Goal: Information Seeking & Learning: Understand process/instructions

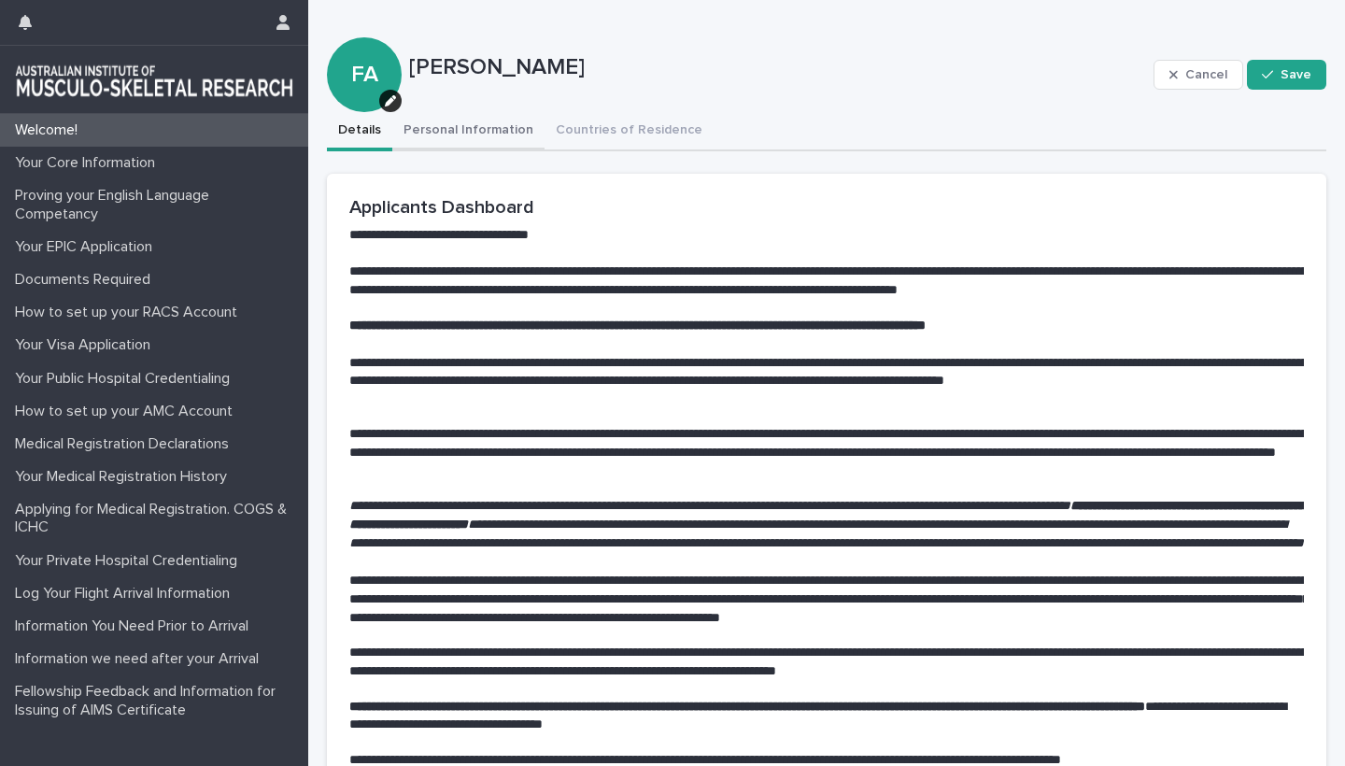
click at [472, 134] on button "Personal Information" at bounding box center [468, 131] width 152 height 39
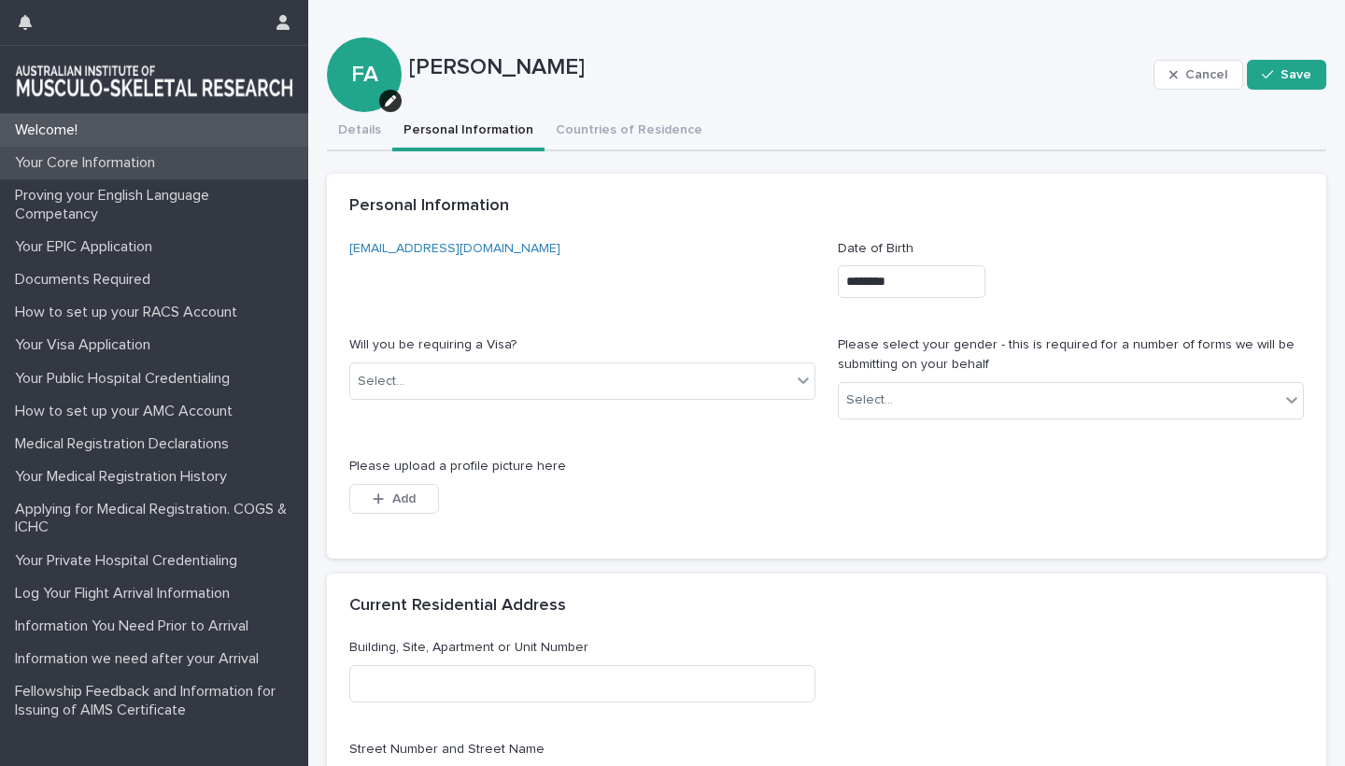
click at [78, 163] on p "Your Core Information" at bounding box center [88, 163] width 163 height 18
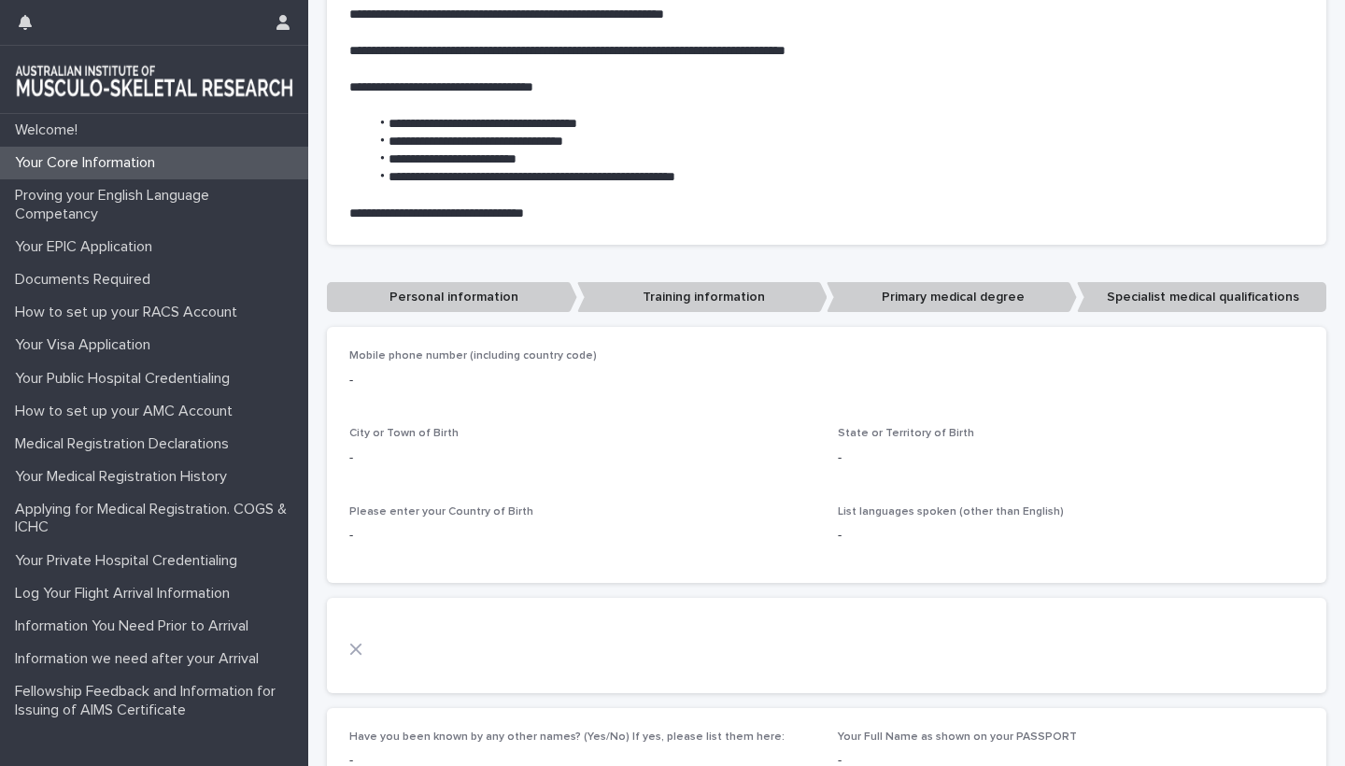
scroll to position [411, 0]
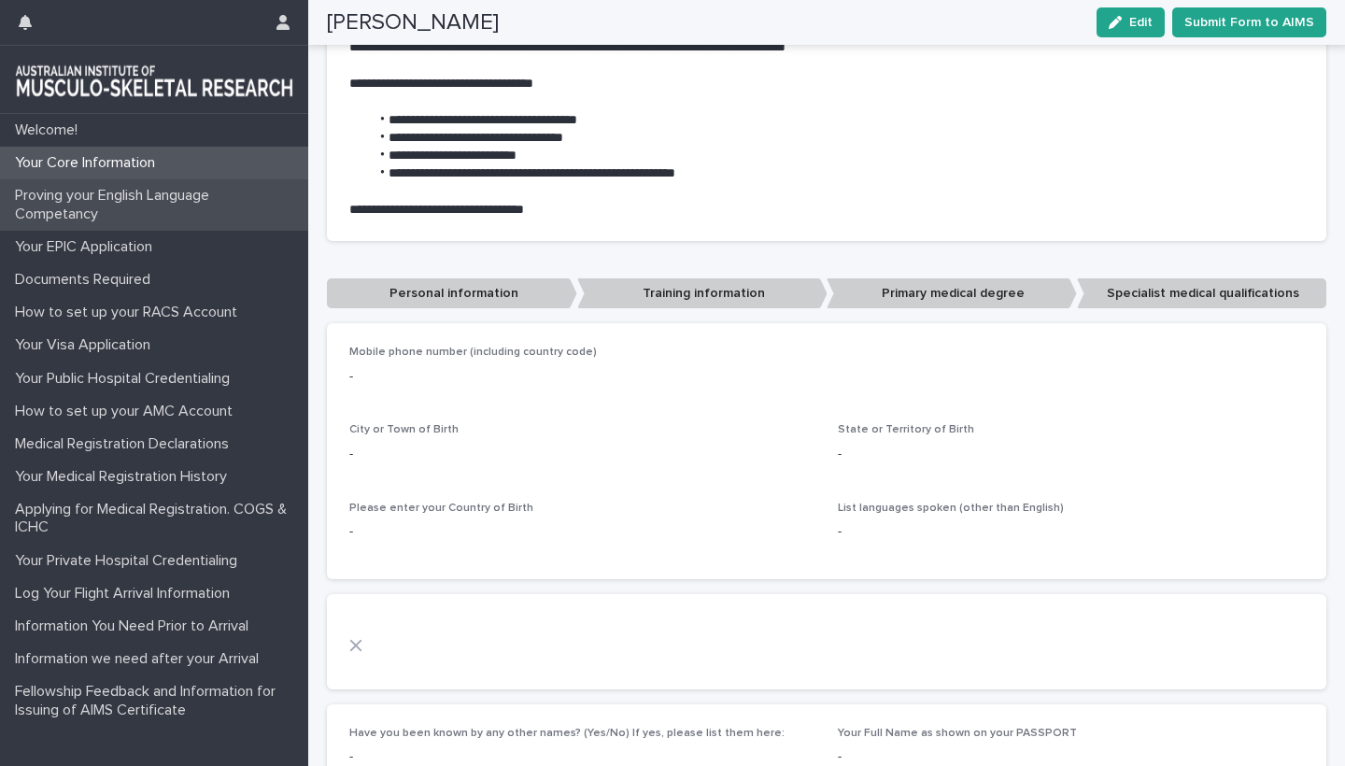
click at [68, 203] on p "Proving your English Language Competancy" at bounding box center [157, 204] width 301 height 35
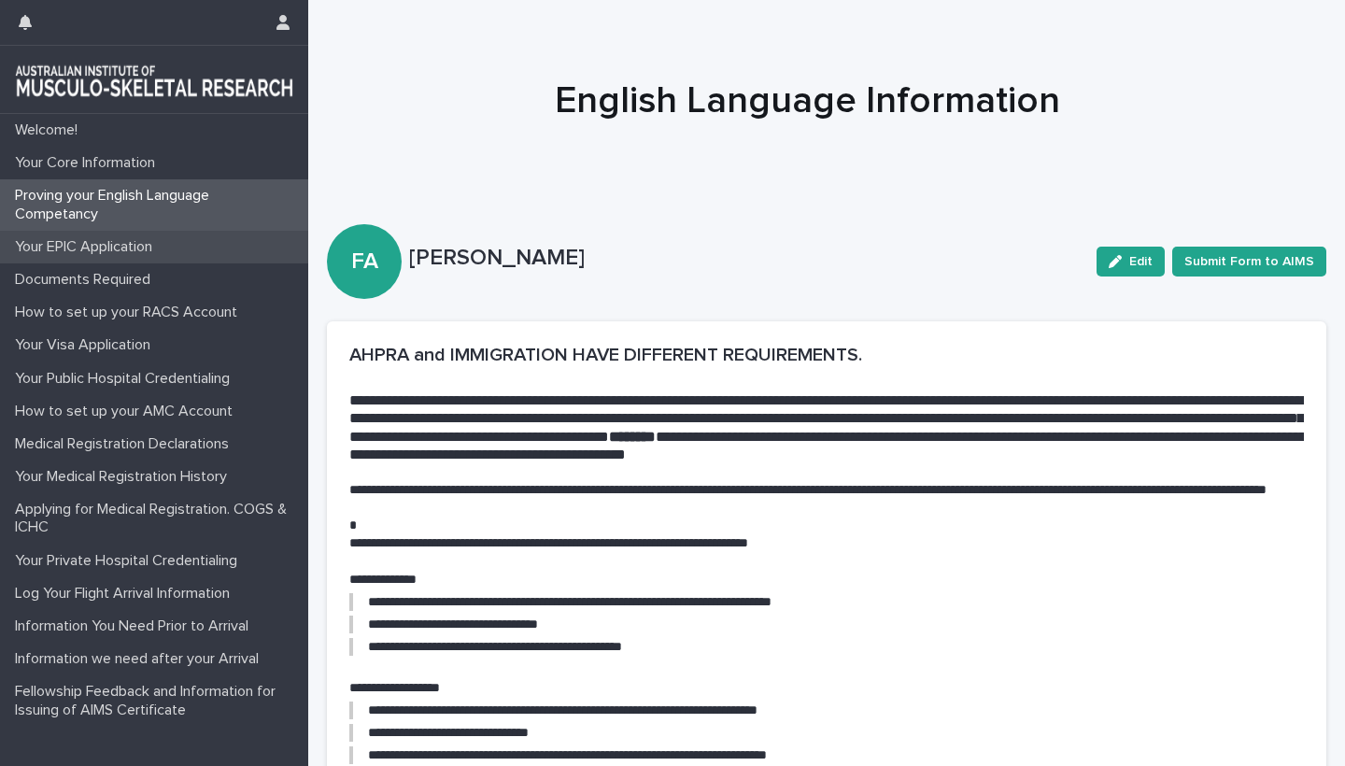
click at [86, 241] on p "Your EPIC Application" at bounding box center [87, 247] width 160 height 18
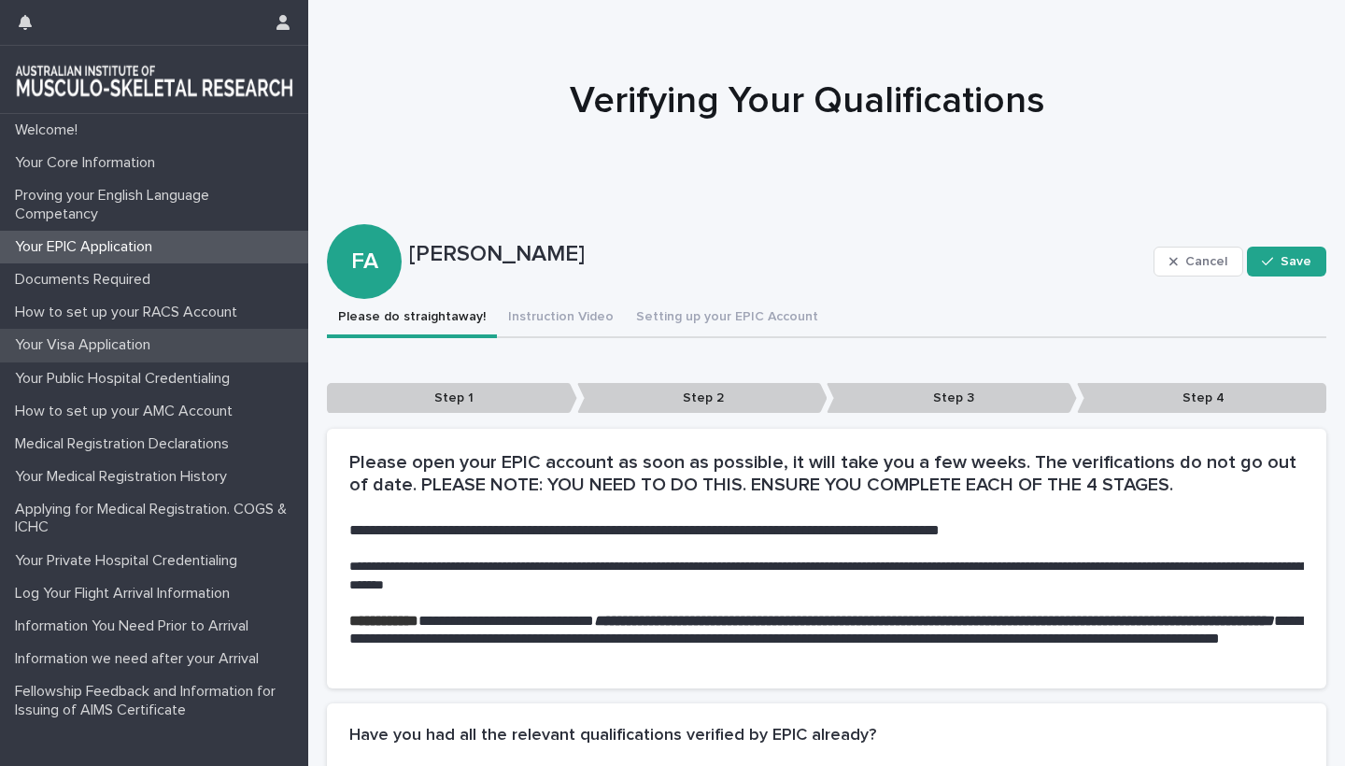
click at [96, 348] on p "Your Visa Application" at bounding box center [86, 345] width 158 height 18
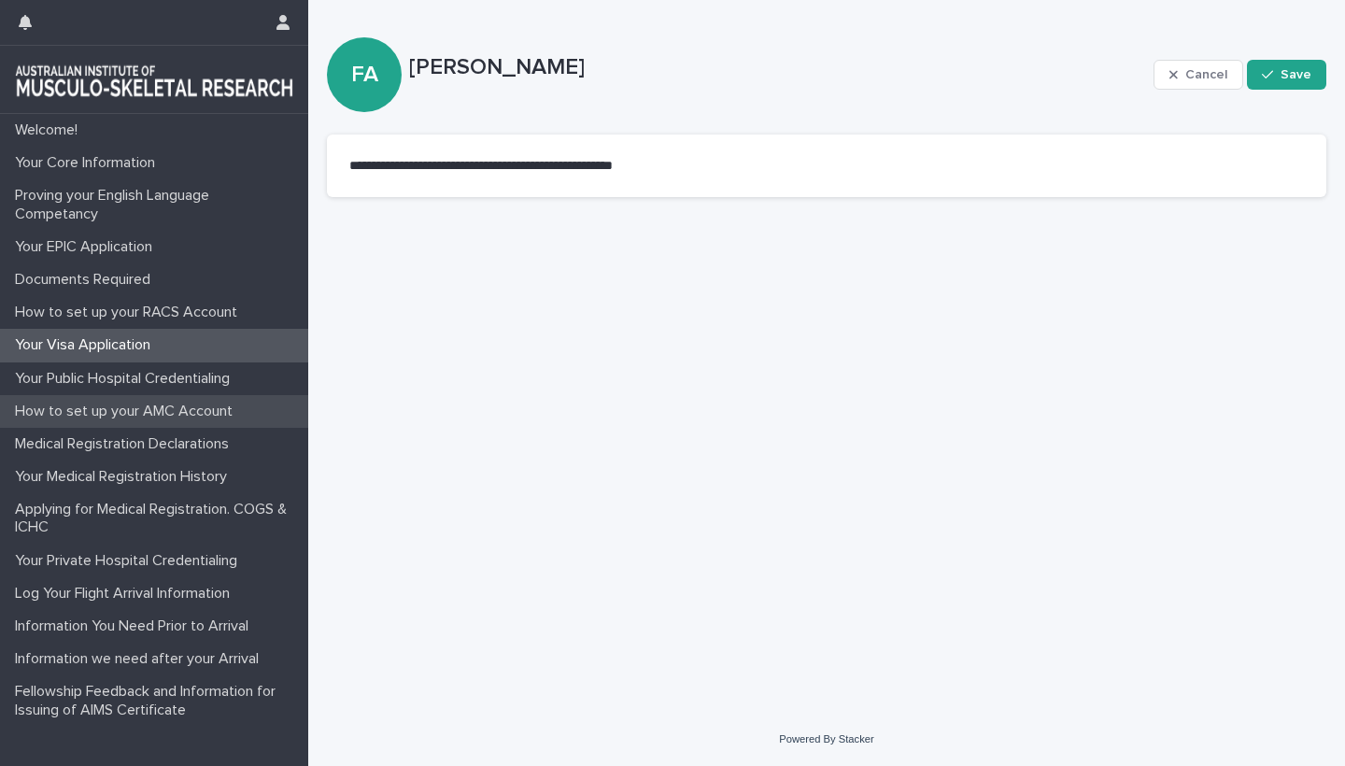
click at [111, 407] on p "How to set up your AMC Account" at bounding box center [127, 412] width 240 height 18
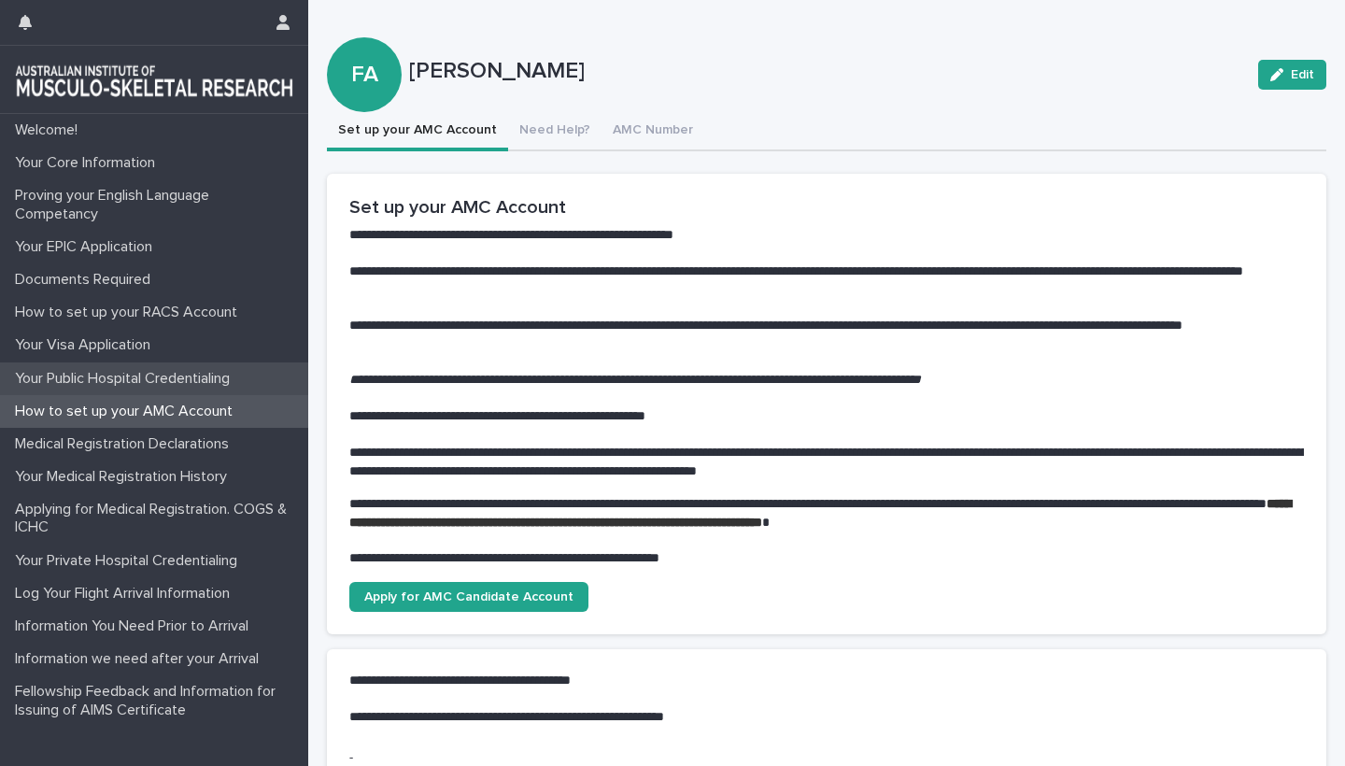
click at [132, 373] on p "Your Public Hospital Credentialing" at bounding box center [125, 379] width 237 height 18
